Goal: Information Seeking & Learning: Compare options

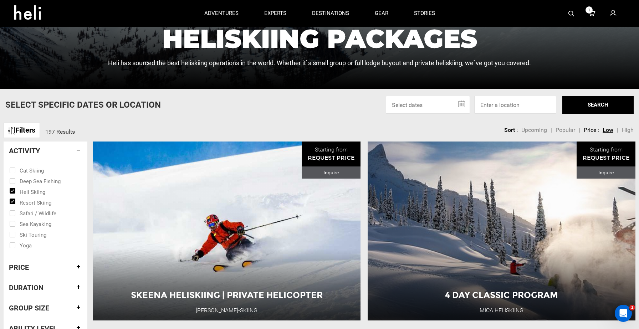
click at [171, 127] on div "Filters 197 Results sortby Sort Upcoming Popular Price: Low to High Price : Hig…" at bounding box center [319, 126] width 639 height 15
click at [15, 190] on input "checkbox" at bounding box center [40, 191] width 62 height 11
checkbox input "false"
click at [15, 201] on input "checkbox" at bounding box center [40, 202] width 62 height 11
checkbox input "false"
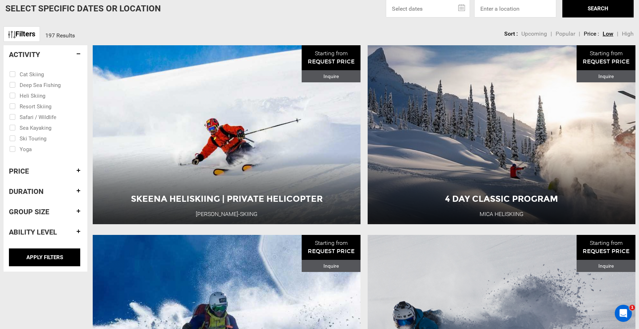
scroll to position [299, 0]
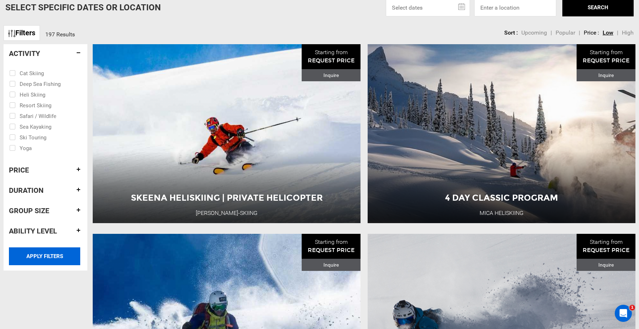
click at [45, 259] on input "APPLY FILTERS" at bounding box center [44, 257] width 71 height 18
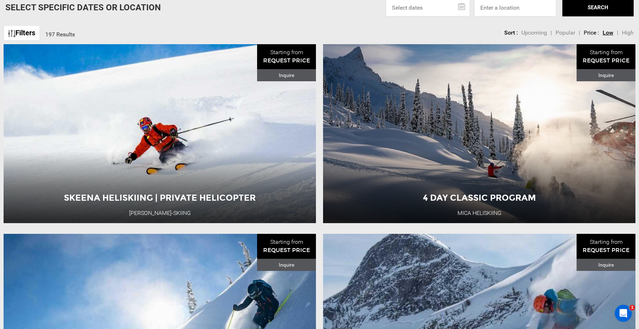
click at [35, 35] on link "Filters" at bounding box center [22, 32] width 36 height 15
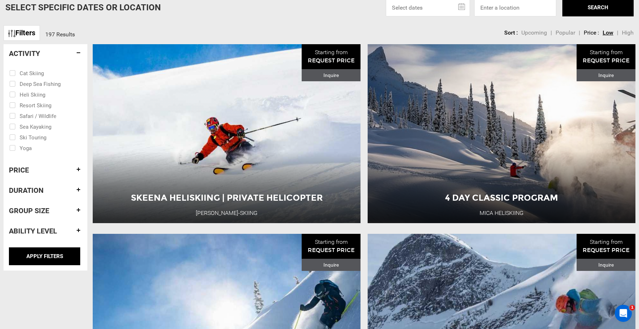
click at [531, 32] on span "Upcoming" at bounding box center [535, 32] width 26 height 7
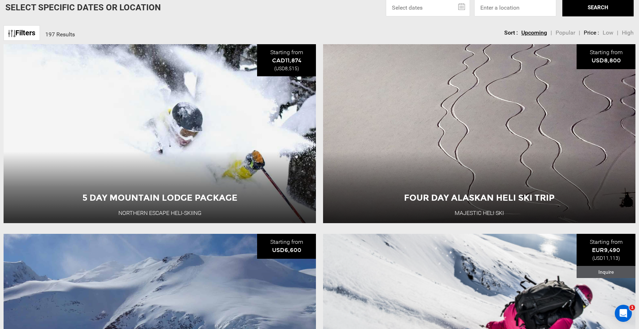
click at [566, 32] on span "Popular" at bounding box center [566, 32] width 20 height 7
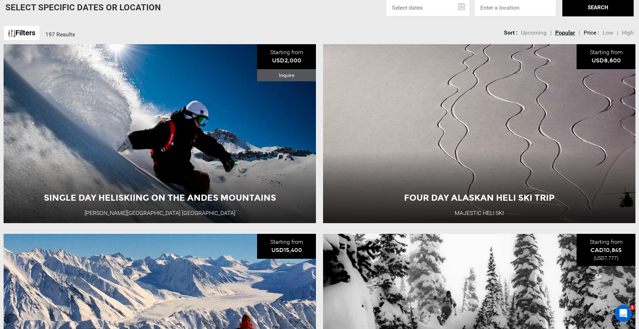
click at [607, 33] on span "Low" at bounding box center [608, 32] width 11 height 7
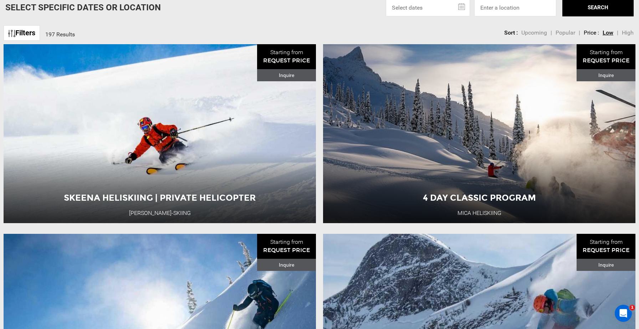
click at [627, 31] on span "High" at bounding box center [628, 32] width 12 height 7
